Goal: Information Seeking & Learning: Find contact information

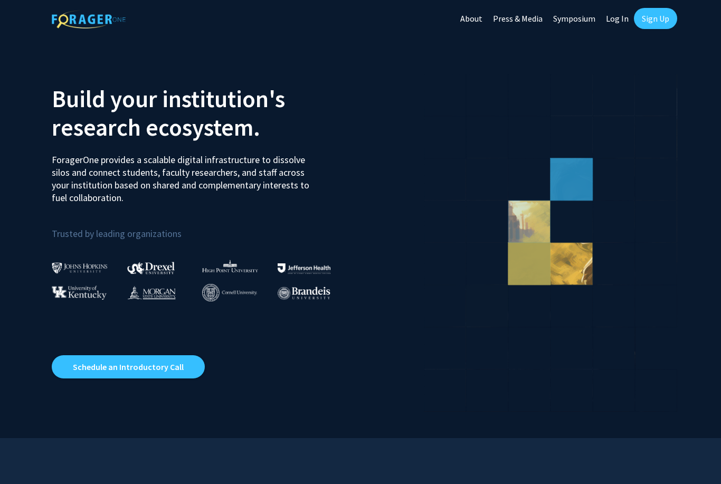
click at [625, 15] on link "Log In" at bounding box center [616, 18] width 33 height 37
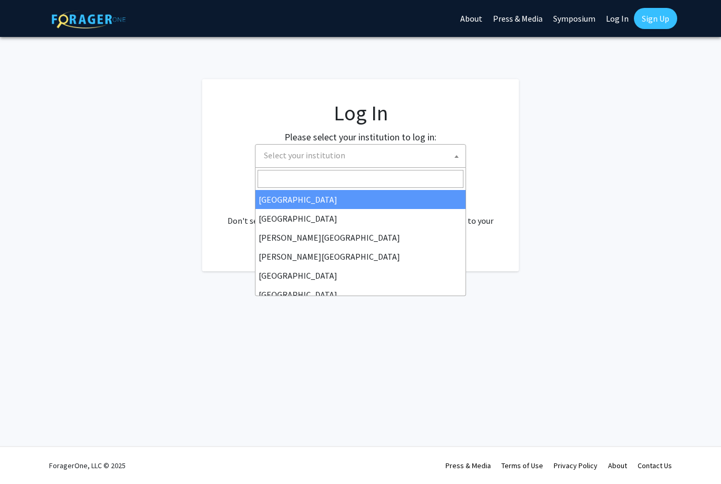
click at [417, 157] on span "Select your institution" at bounding box center [363, 156] width 206 height 22
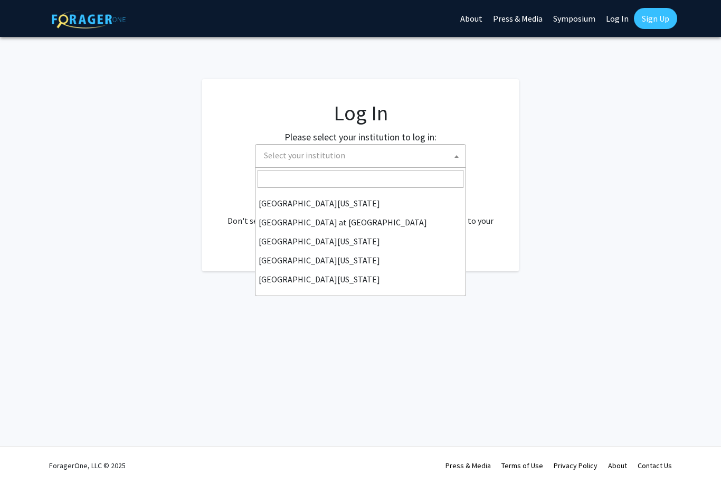
scroll to position [369, 0]
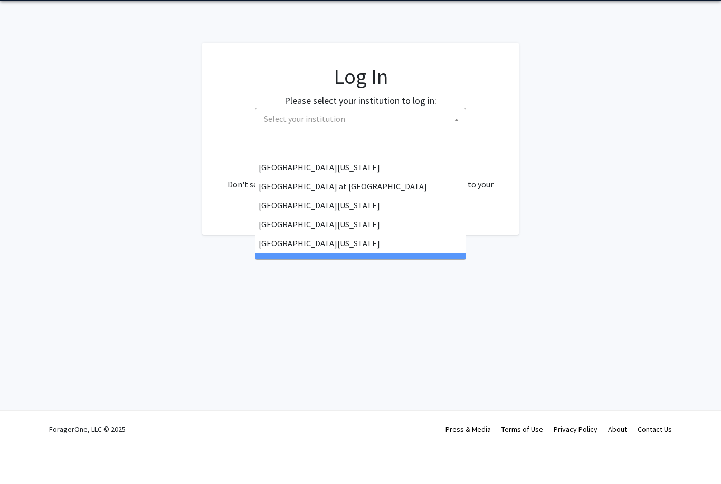
select select "21"
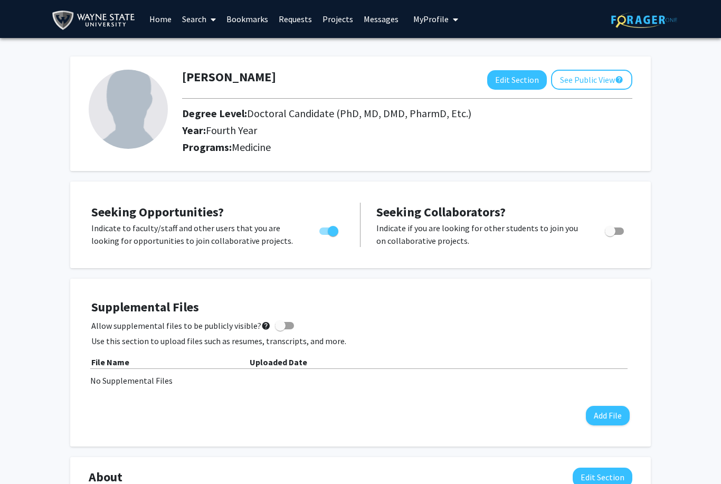
click at [200, 21] on link "Search" at bounding box center [199, 19] width 44 height 37
click at [214, 68] on span "Students" at bounding box center [209, 69] width 64 height 21
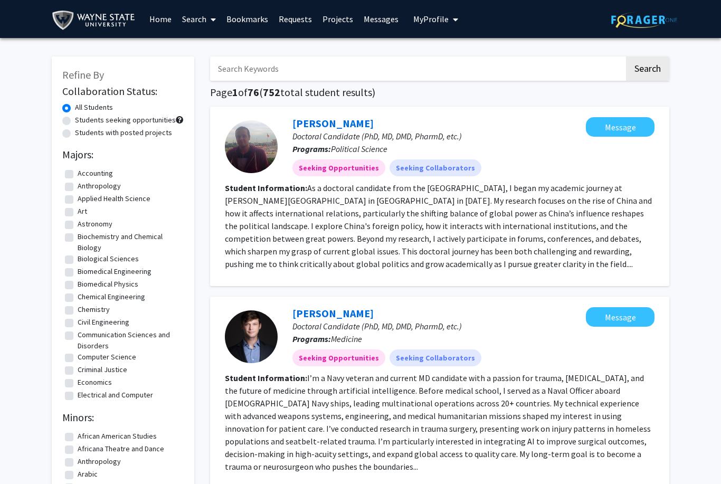
click at [213, 22] on icon at bounding box center [212, 19] width 5 height 8
click at [214, 46] on span "Faculty/Staff" at bounding box center [216, 48] width 78 height 21
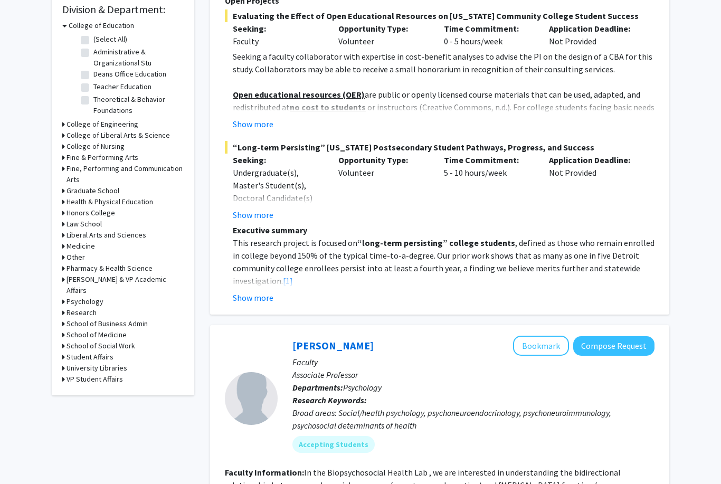
scroll to position [322, 0]
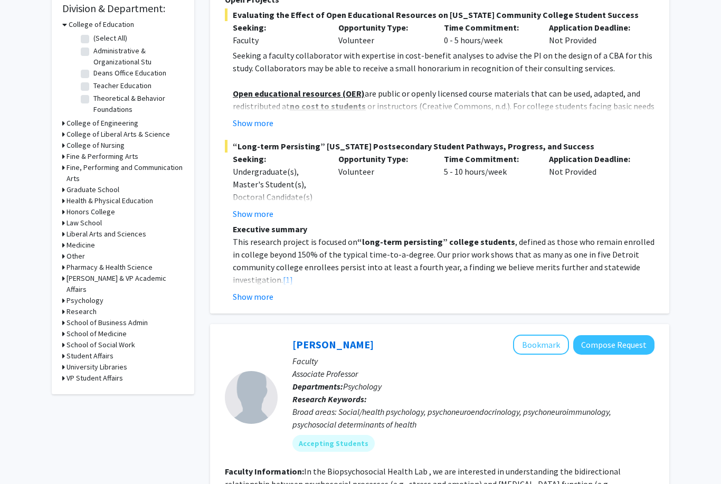
click at [65, 306] on div "Research" at bounding box center [122, 311] width 121 height 11
click at [63, 329] on icon at bounding box center [63, 334] width 3 height 11
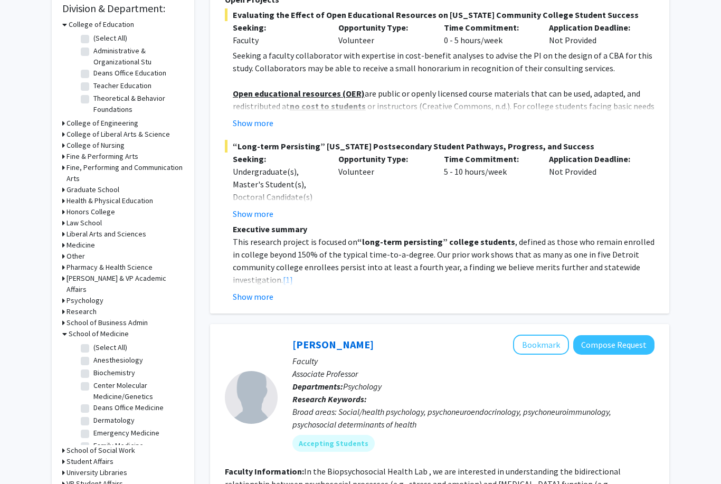
click at [93, 342] on label "(Select All)" at bounding box center [110, 347] width 34 height 11
click at [93, 342] on input "(Select All)" at bounding box center [96, 345] width 7 height 7
checkbox input "true"
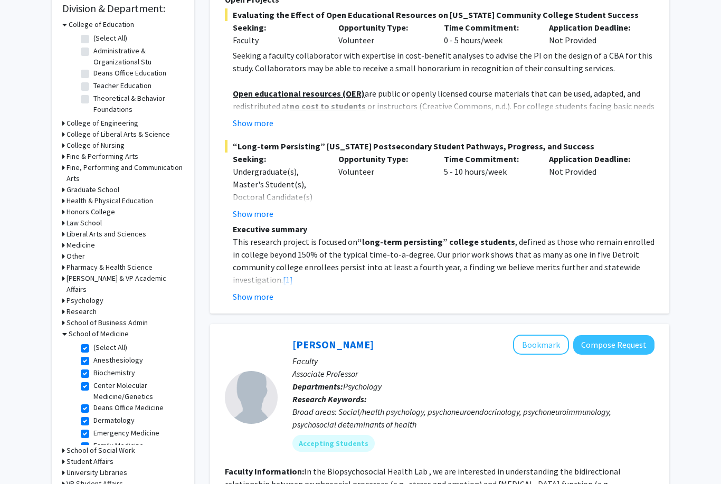
checkbox input "true"
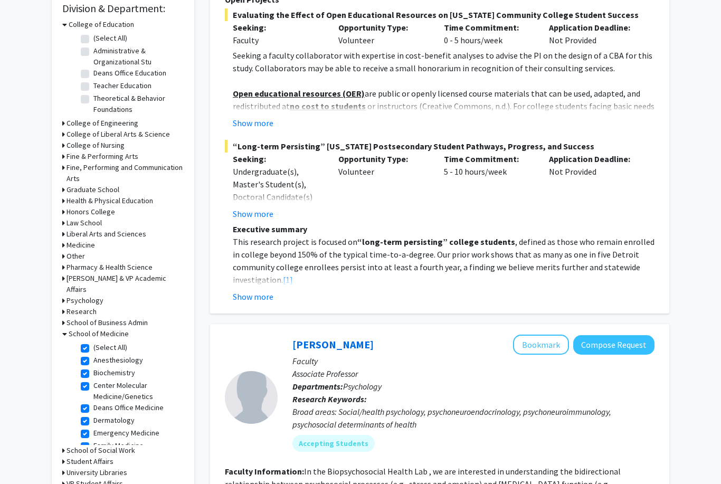
checkbox input "true"
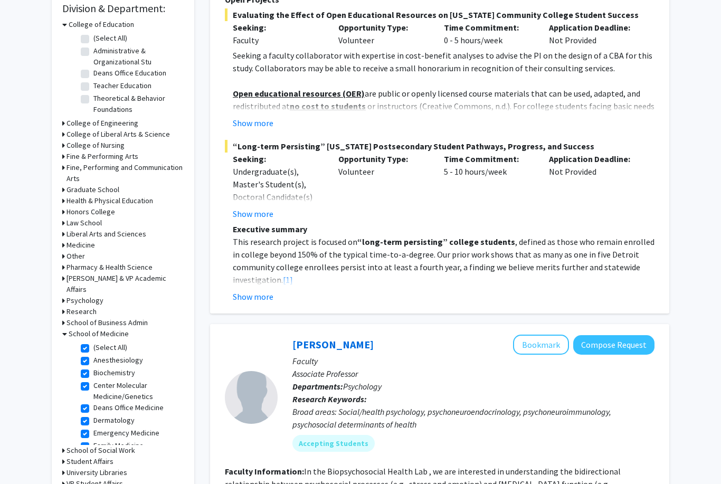
checkbox input "true"
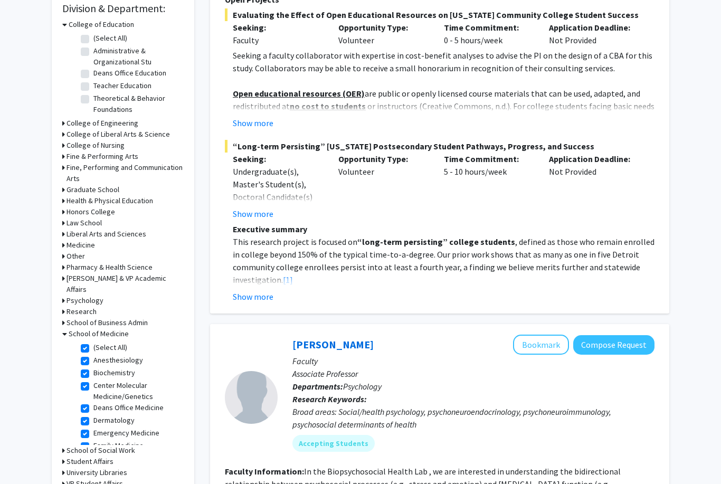
checkbox input "true"
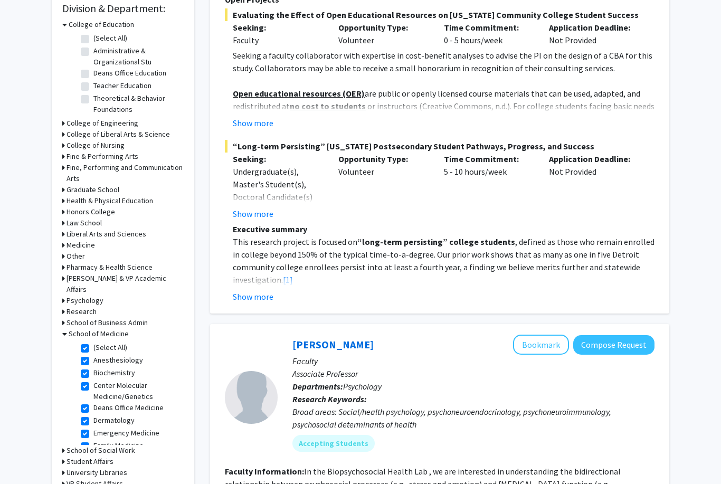
checkbox input "true"
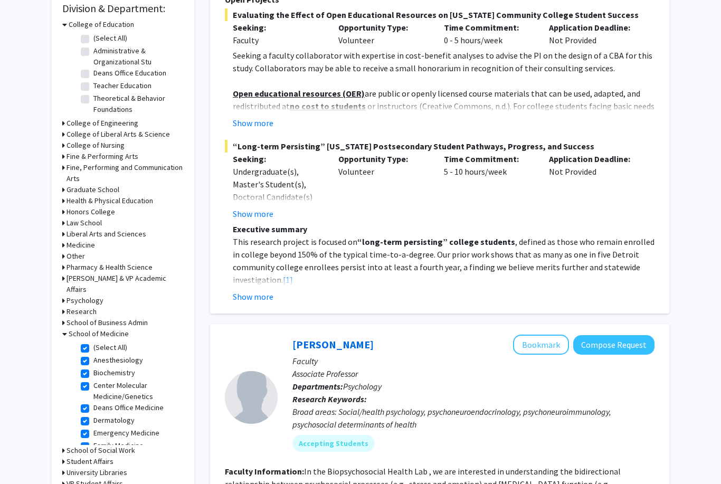
checkbox input "true"
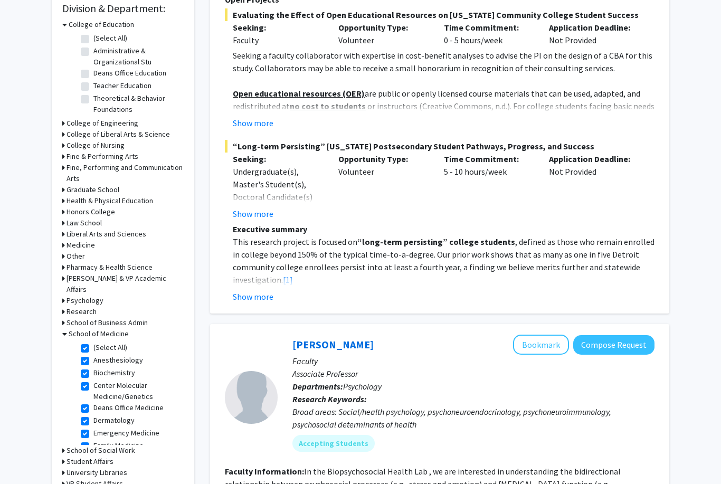
checkbox input "true"
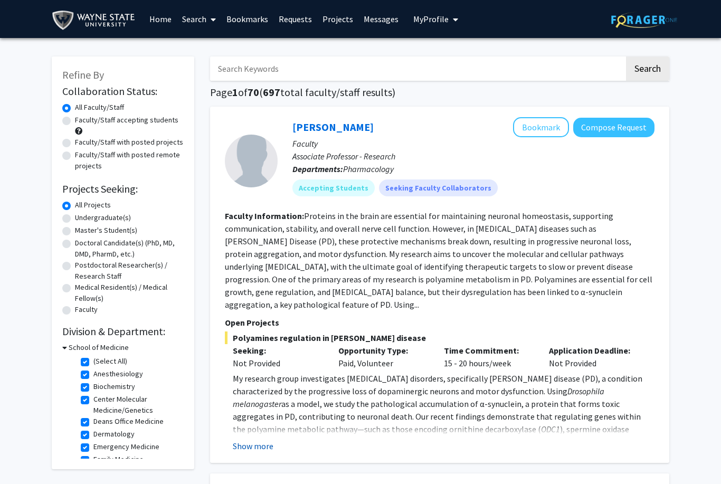
click at [258, 439] on button "Show more" at bounding box center [253, 445] width 41 height 13
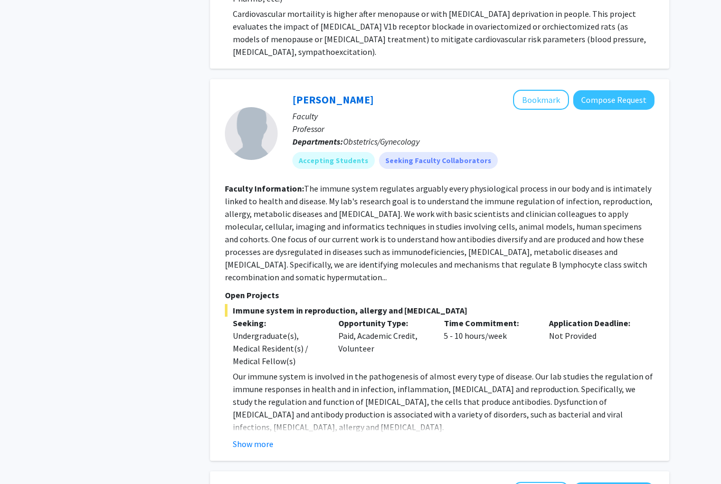
scroll to position [1019, 0]
click at [258, 437] on button "Show more" at bounding box center [253, 443] width 41 height 13
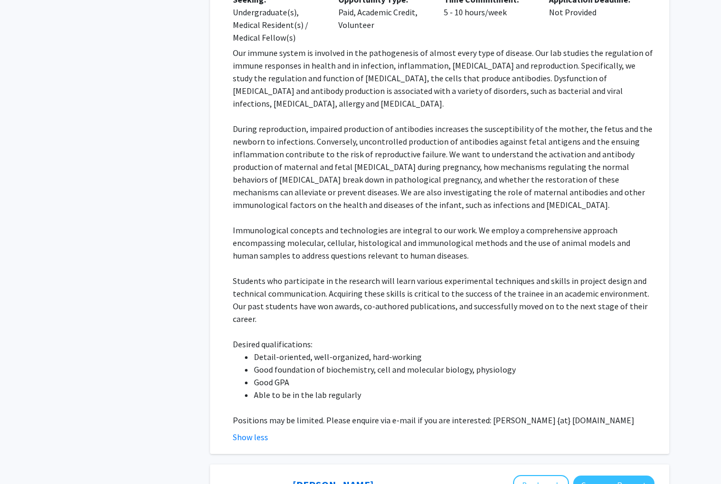
scroll to position [1342, 0]
drag, startPoint x: 558, startPoint y: 383, endPoint x: 487, endPoint y: 382, distance: 71.2
click at [487, 414] on p "Positions may be limited. Please enquire via e-mail if you are interested: [PER…" at bounding box center [443, 420] width 421 height 13
copy span "kang {at} wayne.edu"
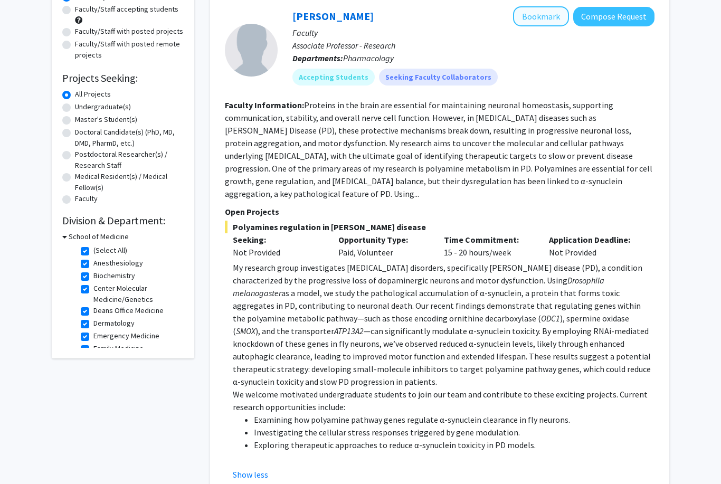
scroll to position [0, 0]
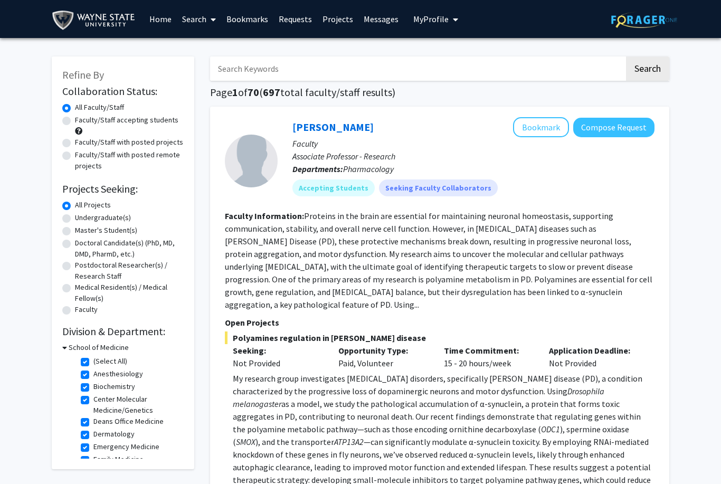
click at [75, 117] on label "Faculty/Staff accepting students" at bounding box center [126, 119] width 103 height 11
click at [75, 117] on input "Faculty/Staff accepting students" at bounding box center [78, 117] width 7 height 7
radio input "true"
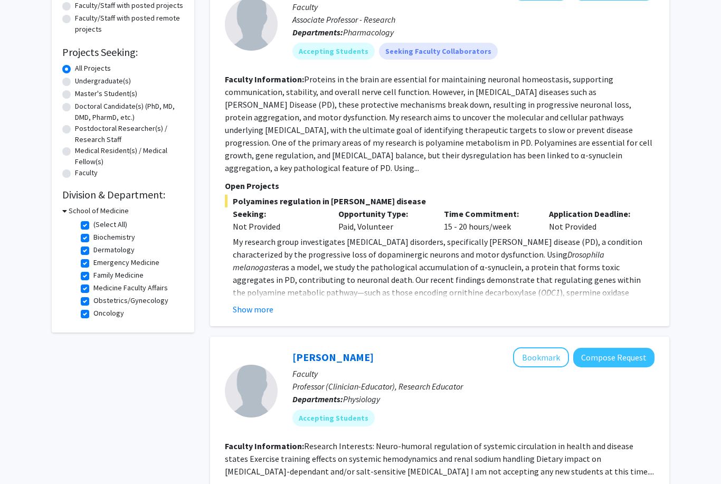
scroll to position [138, 0]
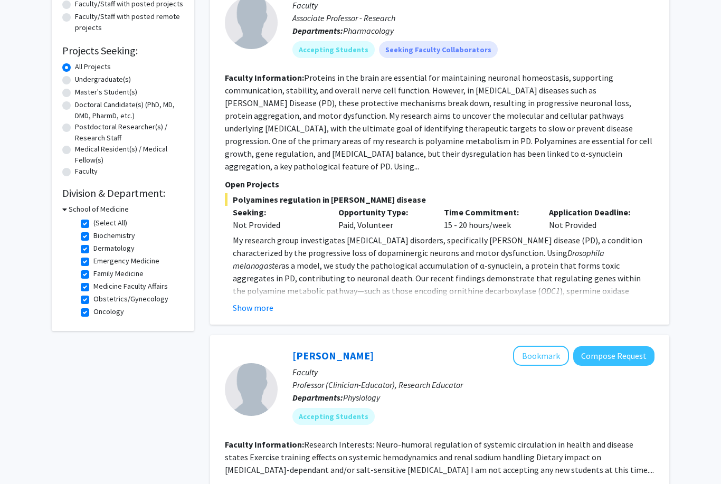
click at [258, 301] on button "Show more" at bounding box center [253, 307] width 41 height 13
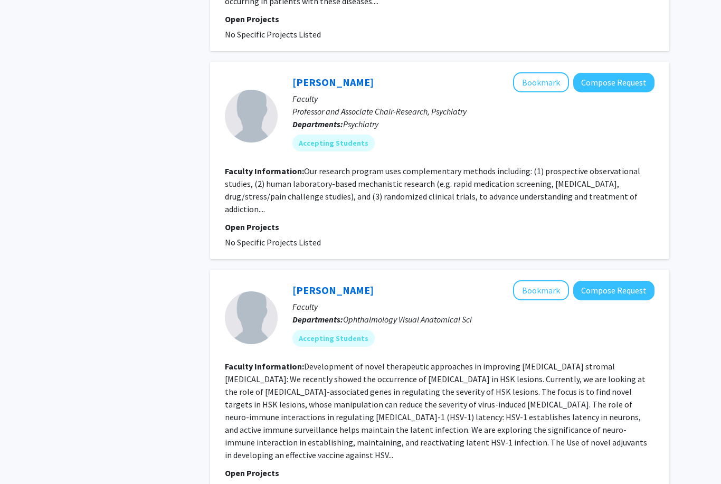
scroll to position [2671, 0]
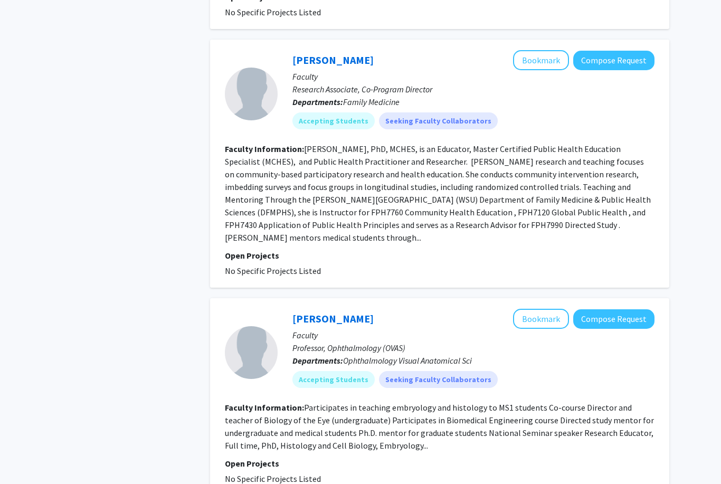
scroll to position [2064, 0]
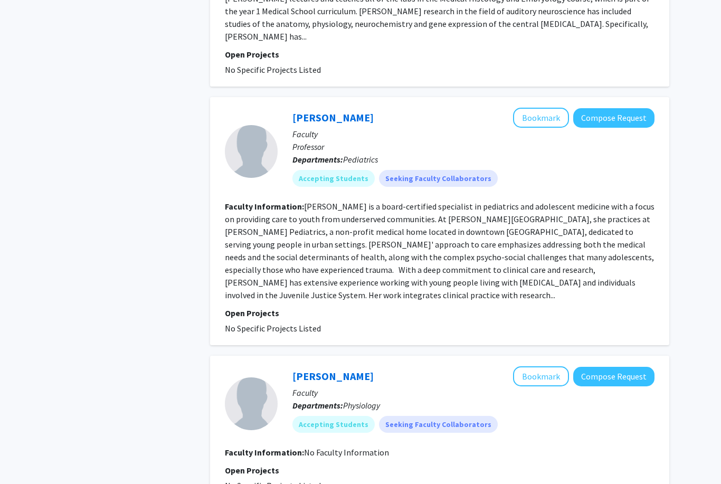
scroll to position [1179, 0]
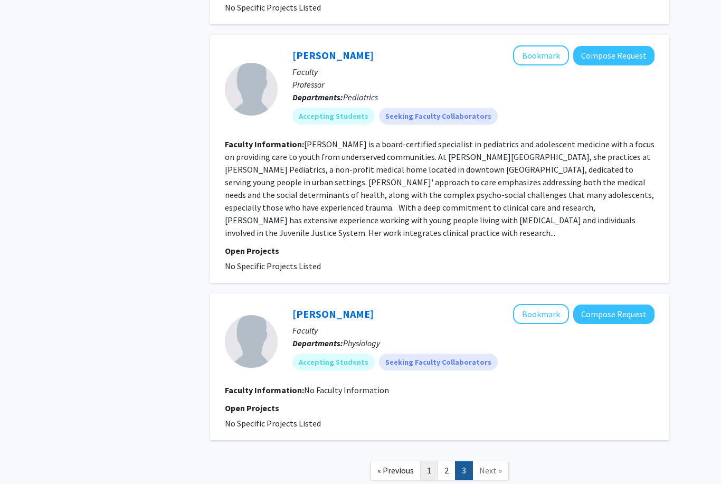
click at [429, 461] on link "1" at bounding box center [429, 470] width 18 height 18
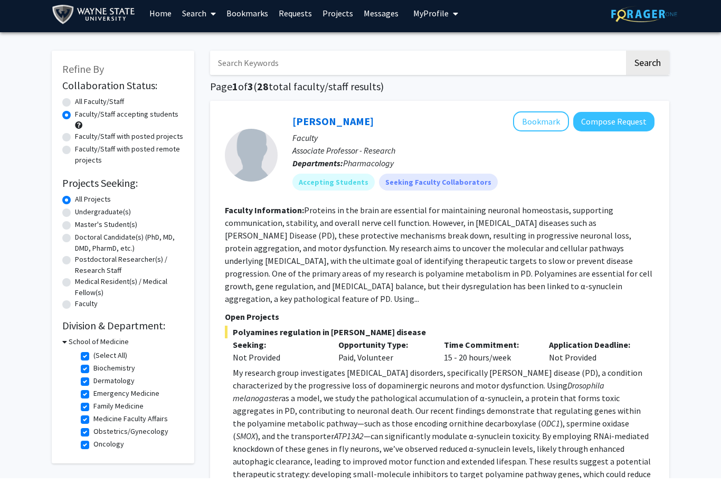
scroll to position [6, 0]
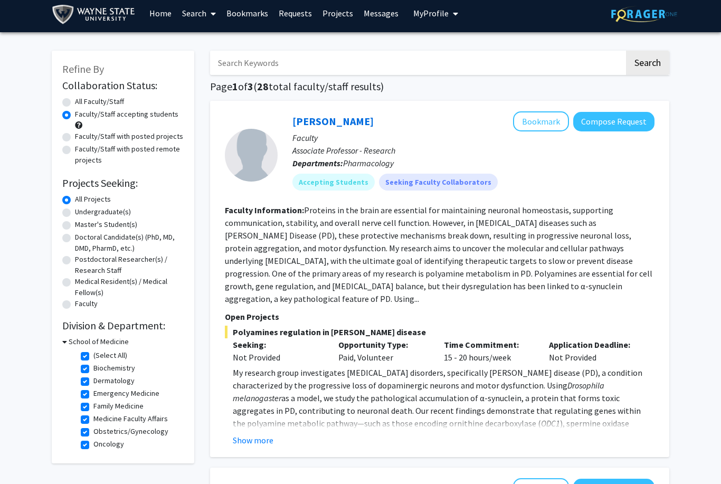
click at [248, 418] on fg-read-more "My research group investigates neurodegenerative disorders, specifically Parkin…" at bounding box center [439, 406] width 429 height 80
click at [247, 434] on button "Show more" at bounding box center [253, 440] width 41 height 13
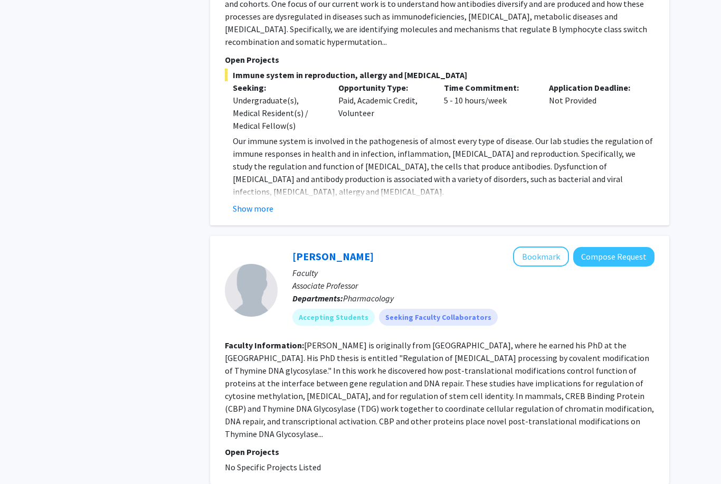
scroll to position [1254, 0]
click at [260, 202] on button "Show more" at bounding box center [253, 208] width 41 height 13
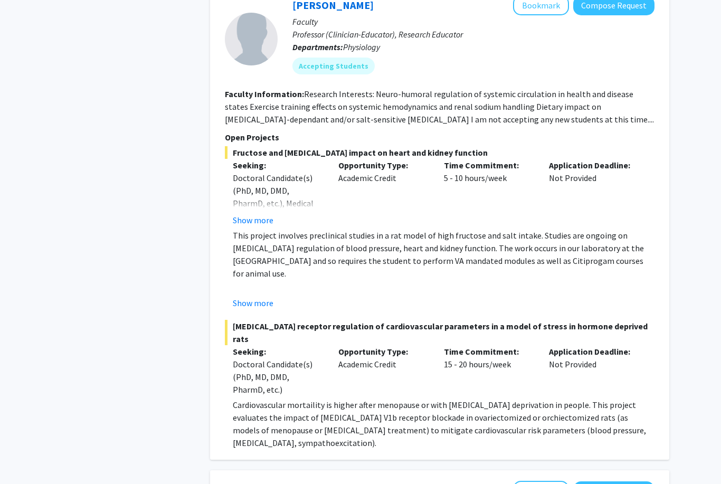
scroll to position [558, 0]
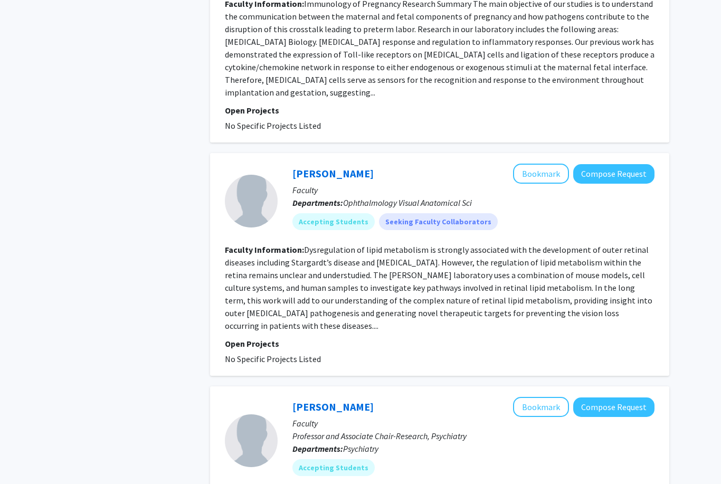
scroll to position [2176, 0]
